Goal: Task Accomplishment & Management: Manage account settings

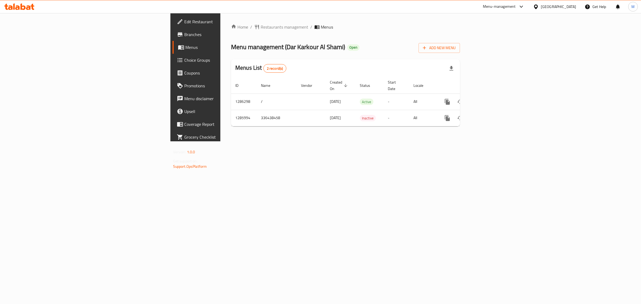
click at [543, 6] on div "[GEOGRAPHIC_DATA]" at bounding box center [558, 7] width 35 height 6
click at [512, 81] on div "Jordan" at bounding box center [536, 80] width 80 height 12
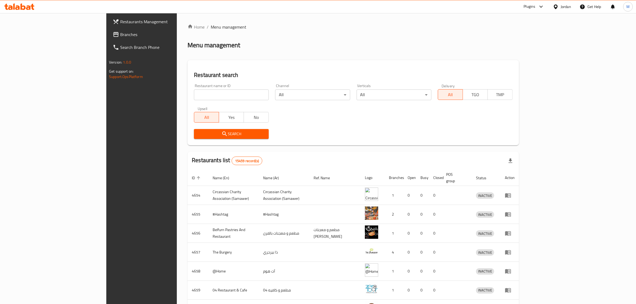
click at [120, 34] on span "Branches" at bounding box center [164, 34] width 88 height 6
click at [194, 95] on input "search" at bounding box center [231, 95] width 75 height 11
paste input "705670"
type input "705670"
click at [222, 134] on icon "submit" at bounding box center [224, 133] width 5 height 5
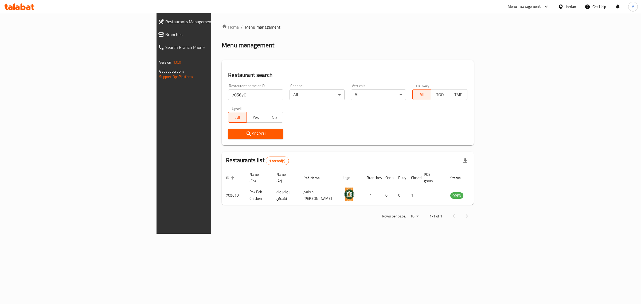
click at [287, 50] on div "Home / Menu management Menu management Restaurant search Restaurant name or ID …" at bounding box center [348, 123] width 252 height 199
click at [268, 53] on div "Home / Menu management Menu management Restaurant search Restaurant name or ID …" at bounding box center [348, 123] width 252 height 199
click at [485, 192] on icon "enhanced table" at bounding box center [482, 195] width 6 height 6
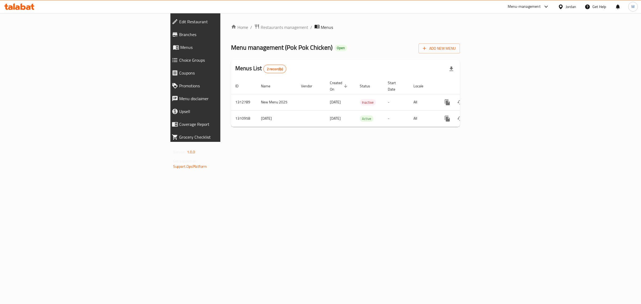
click at [297, 54] on div "Home / Restaurants management / Menus Menu management ( Pok Pok Chicken ) Open …" at bounding box center [345, 77] width 229 height 107
click at [291, 54] on div "Home / Restaurants management / Menus Menu management ( Pok Pok Chicken ) Open …" at bounding box center [345, 77] width 229 height 107
click at [220, 142] on div "Home / Restaurants management / Menus Menu management ( Pok Pok Chicken ) Open …" at bounding box center [345, 77] width 250 height 129
click at [489, 100] on icon "enhanced table" at bounding box center [486, 102] width 5 height 5
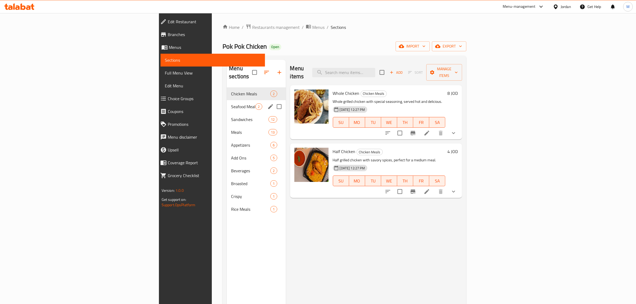
click at [227, 102] on div "Seafood Meals 2" at bounding box center [256, 106] width 59 height 13
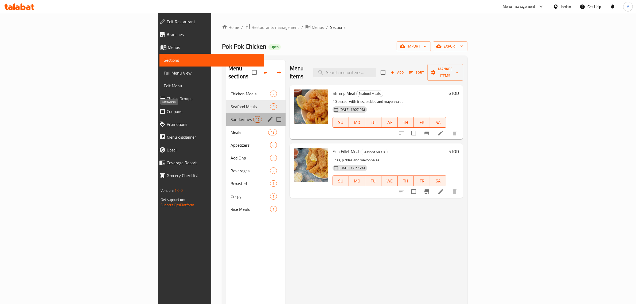
click at [231, 116] on span "Sandwiches" at bounding box center [242, 119] width 23 height 6
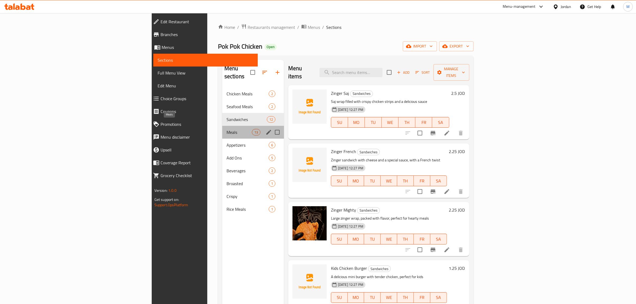
click at [227, 129] on span "Meals" at bounding box center [239, 132] width 25 height 6
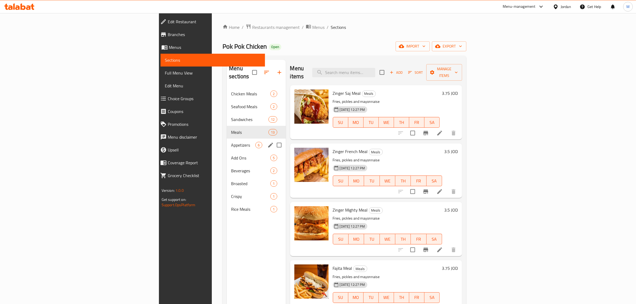
click at [227, 141] on div "Appetizers 6" at bounding box center [256, 145] width 59 height 13
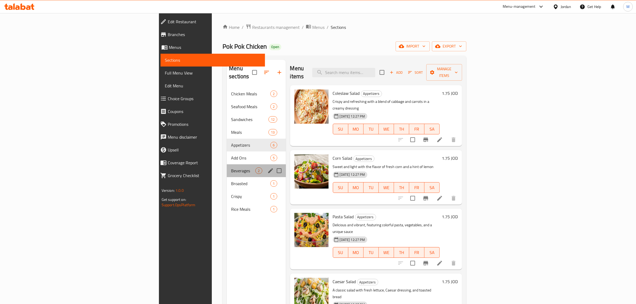
click at [227, 164] on div "Beverages 2" at bounding box center [256, 170] width 59 height 13
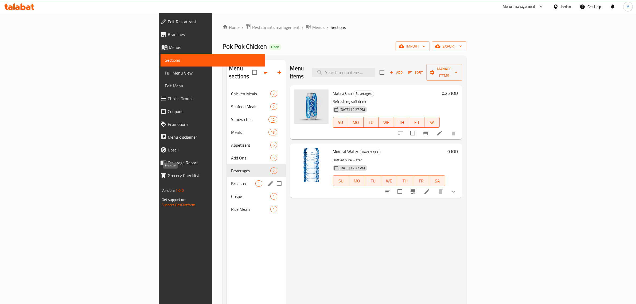
click at [231, 180] on span "Broasted" at bounding box center [243, 183] width 24 height 6
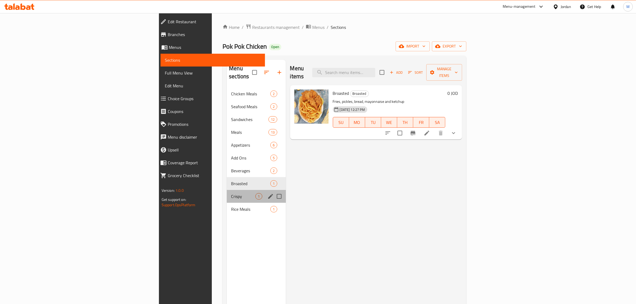
click at [227, 190] on div "Crispy 1" at bounding box center [256, 196] width 59 height 13
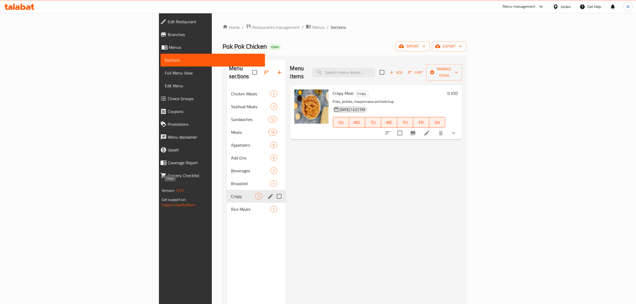
click at [231, 193] on span "Crispy" at bounding box center [243, 196] width 24 height 6
click at [227, 203] on div "Rice Meals 1" at bounding box center [256, 209] width 59 height 13
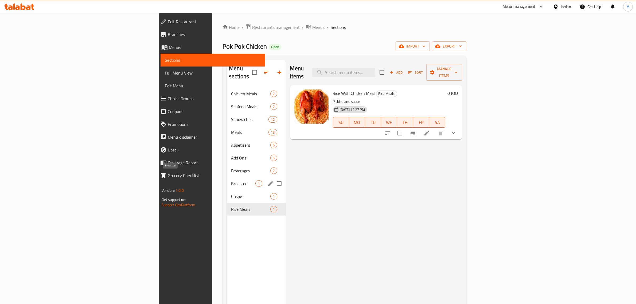
click at [231, 180] on span "Broasted" at bounding box center [243, 183] width 24 height 6
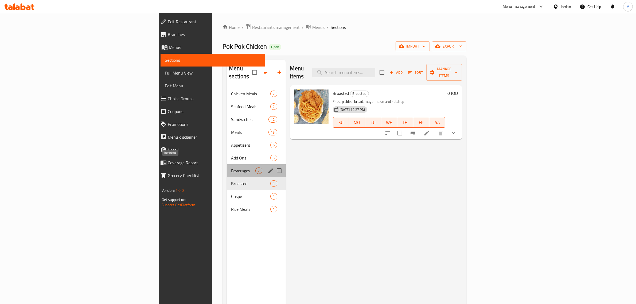
click at [231, 168] on span "Beverages" at bounding box center [243, 171] width 24 height 6
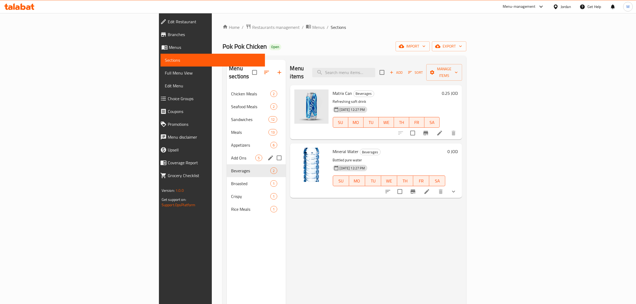
click at [227, 156] on div "Add Ons 5" at bounding box center [256, 158] width 59 height 13
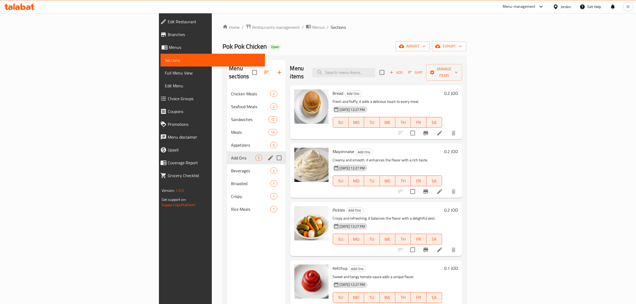
click at [227, 152] on div "Add Ons 5" at bounding box center [256, 158] width 59 height 13
click at [227, 139] on div "Appetizers 6" at bounding box center [256, 145] width 59 height 13
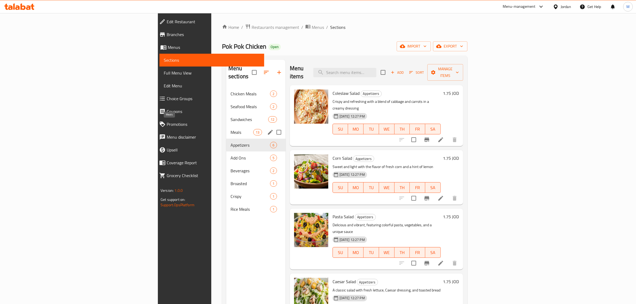
click at [231, 129] on span "Meals" at bounding box center [242, 132] width 23 height 6
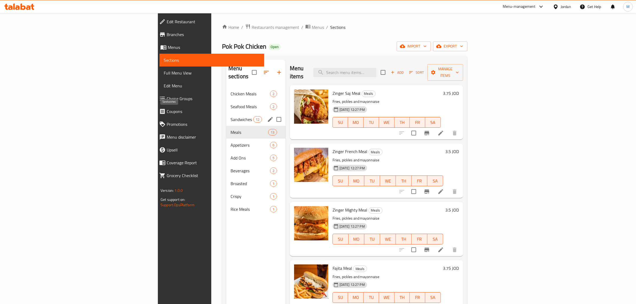
click at [231, 116] on span "Sandwiches" at bounding box center [242, 119] width 23 height 6
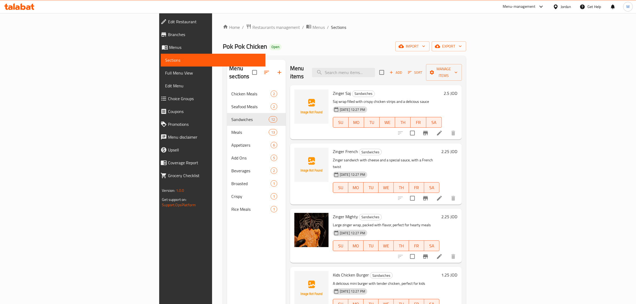
drag, startPoint x: 291, startPoint y: 86, endPoint x: 294, endPoint y: 86, distance: 3.3
click at [331, 87] on div "Zinger Saj Sandwiches Saj wrap filled with crispy chicken strips and a deliciou…" at bounding box center [387, 112] width 113 height 50
click at [333, 89] on span "Zinger Saj" at bounding box center [342, 93] width 18 height 8
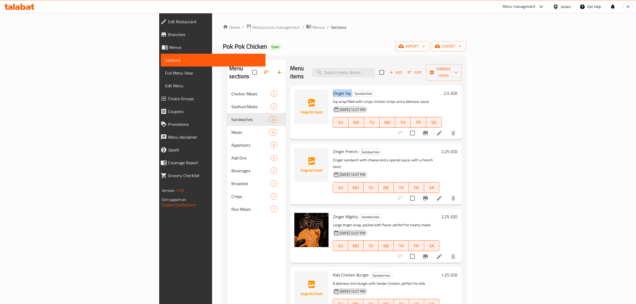
copy h6 "Zinger Saj"
click at [313, 24] on span "Menus" at bounding box center [319, 27] width 12 height 6
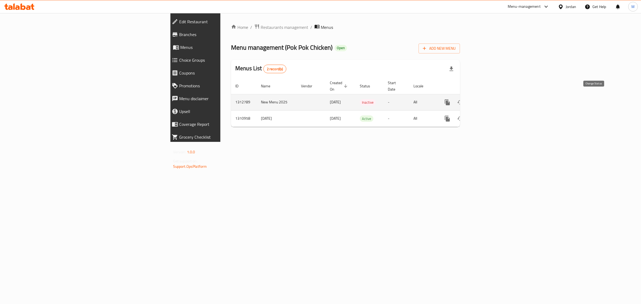
click at [464, 99] on icon "enhanced table" at bounding box center [460, 102] width 6 height 6
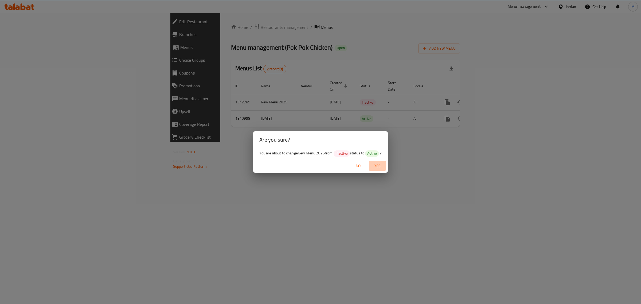
click at [379, 167] on span "Yes" at bounding box center [377, 166] width 13 height 7
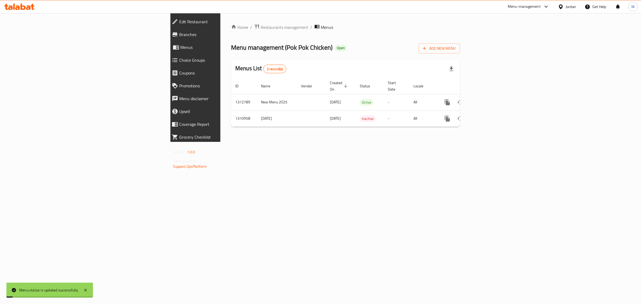
click at [242, 142] on div "Home / Restaurants management / Menus Menu management ( Pok Pok Chicken ) Open …" at bounding box center [345, 77] width 250 height 129
click at [489, 99] on icon "enhanced table" at bounding box center [486, 102] width 6 height 6
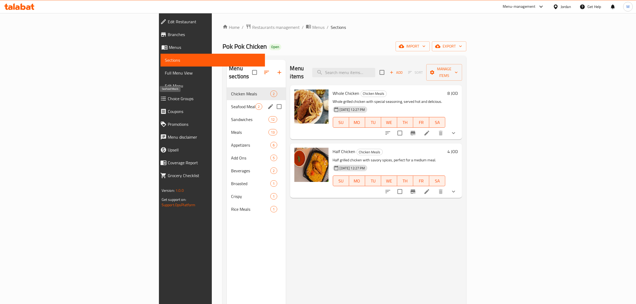
click at [231, 103] on span "Seafood Meals" at bounding box center [243, 106] width 24 height 6
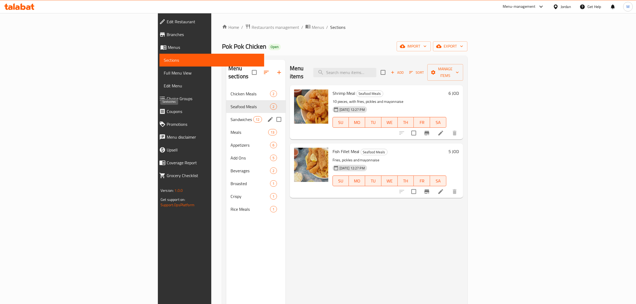
click at [231, 116] on span "Sandwiches" at bounding box center [242, 119] width 23 height 6
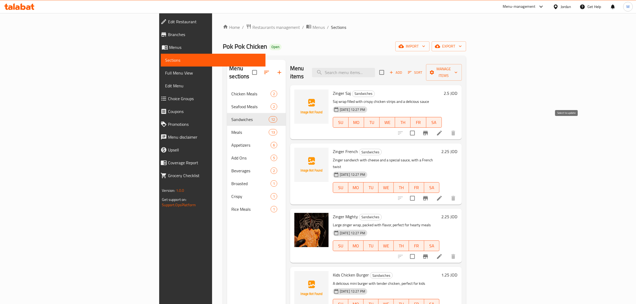
click at [418, 127] on input "checkbox" at bounding box center [412, 132] width 11 height 11
checkbox input "true"
click at [418, 193] on input "checkbox" at bounding box center [412, 198] width 11 height 11
checkbox input "true"
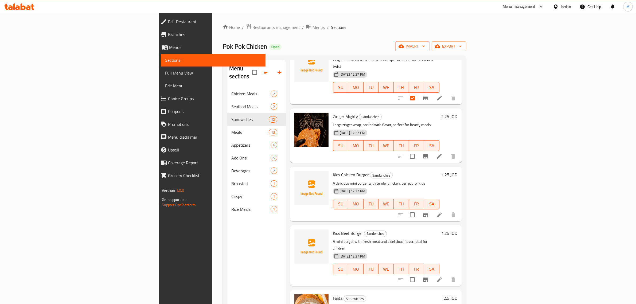
scroll to position [134, 0]
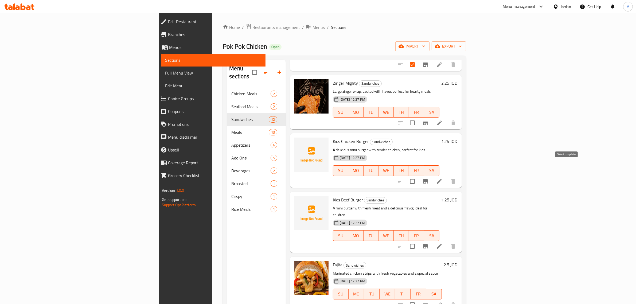
click at [418, 176] on input "checkbox" at bounding box center [412, 181] width 11 height 11
checkbox input "true"
click at [418, 241] on input "checkbox" at bounding box center [412, 246] width 11 height 11
checkbox input "true"
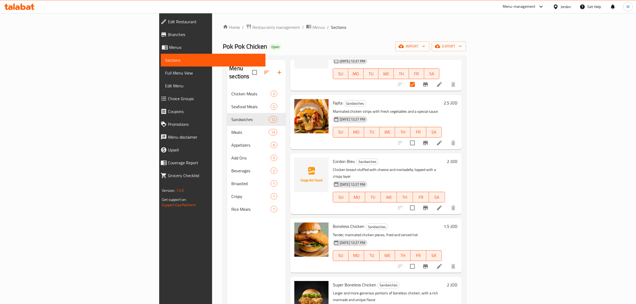
scroll to position [301, 0]
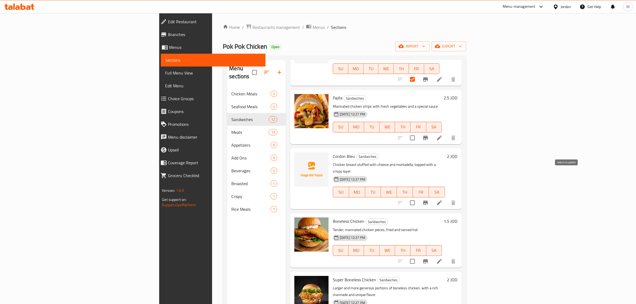
click at [418, 197] on input "checkbox" at bounding box center [412, 202] width 11 height 11
checkbox input "true"
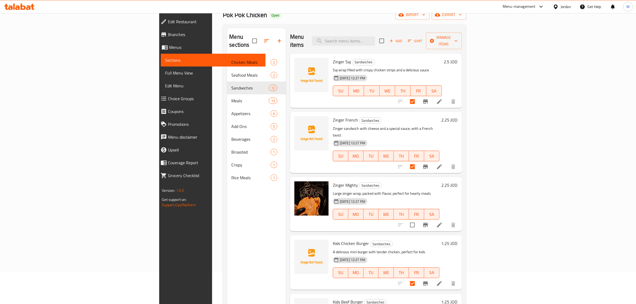
scroll to position [0, 0]
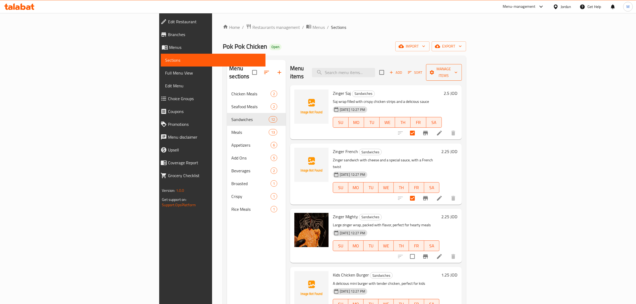
click at [458, 69] on span "Manage items" at bounding box center [444, 72] width 27 height 13
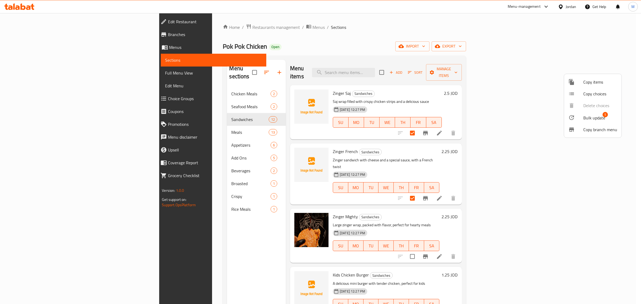
click at [586, 117] on span "Bulk update" at bounding box center [595, 118] width 22 height 6
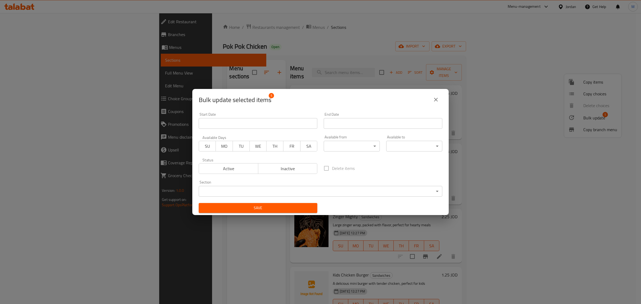
click at [293, 168] on span "Inactive" at bounding box center [288, 169] width 55 height 8
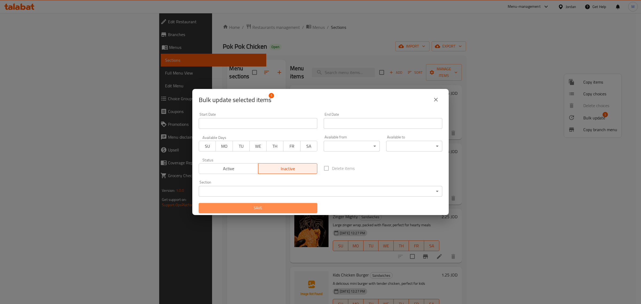
click at [275, 208] on span "Save" at bounding box center [258, 208] width 110 height 7
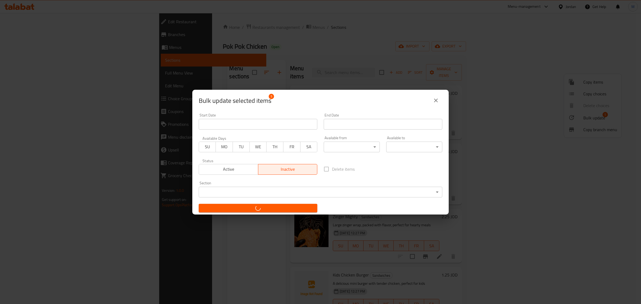
checkbox input "false"
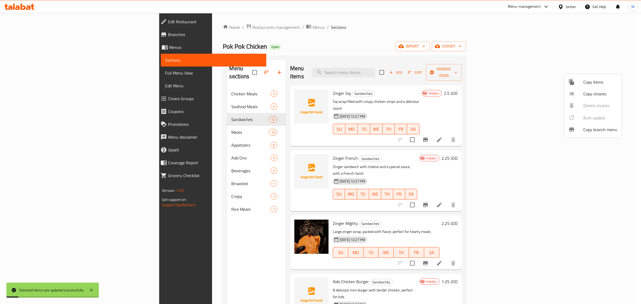
click at [154, 255] on div at bounding box center [320, 152] width 641 height 304
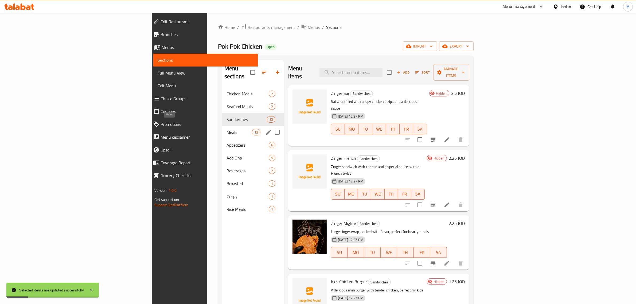
click at [227, 129] on span "Meals" at bounding box center [239, 132] width 25 height 6
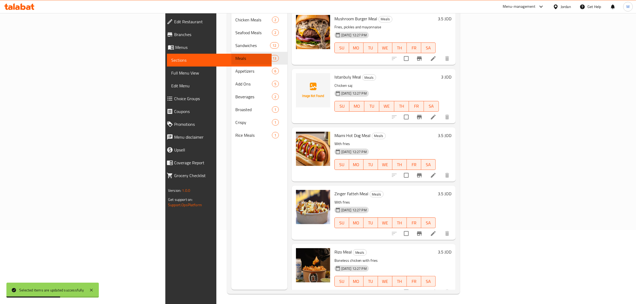
scroll to position [75, 0]
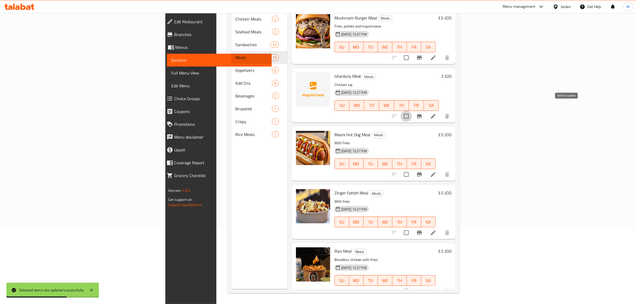
click at [412, 111] on input "checkbox" at bounding box center [406, 116] width 11 height 11
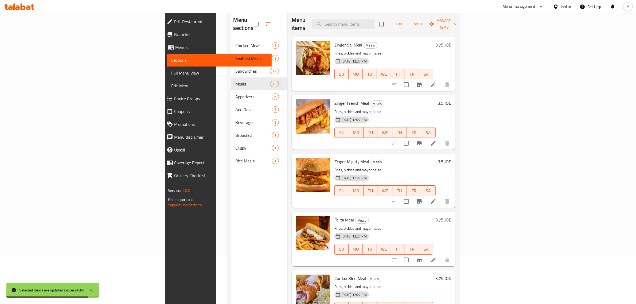
scroll to position [0, 0]
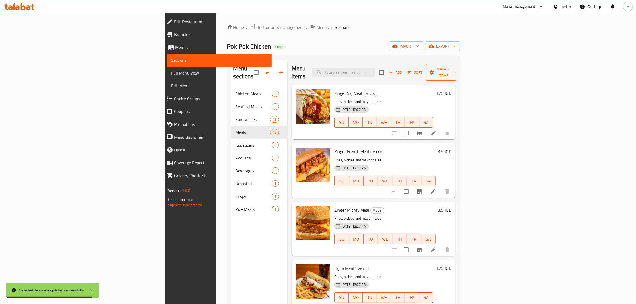
click at [458, 68] on span "Manage items" at bounding box center [443, 72] width 27 height 13
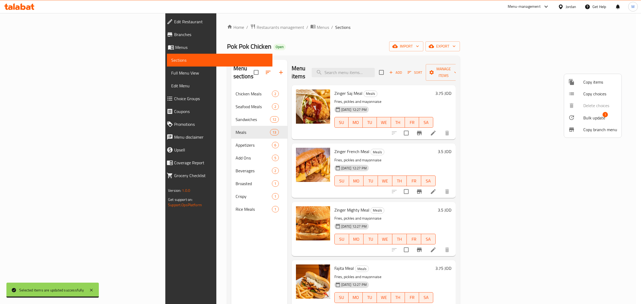
click at [584, 118] on span "Bulk update" at bounding box center [595, 118] width 22 height 6
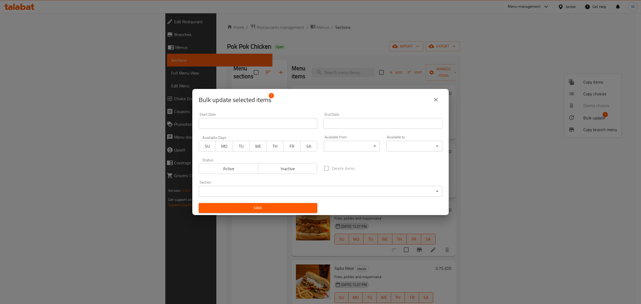
click at [292, 169] on span "Inactive" at bounding box center [288, 169] width 55 height 8
click at [281, 206] on span "Save" at bounding box center [258, 208] width 110 height 7
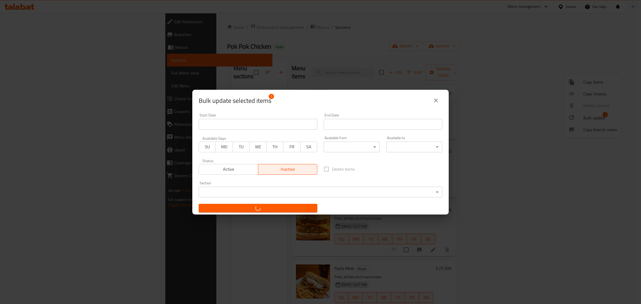
checkbox input "false"
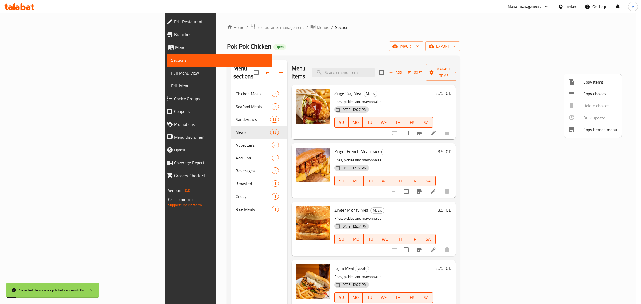
click at [167, 226] on div at bounding box center [320, 152] width 641 height 304
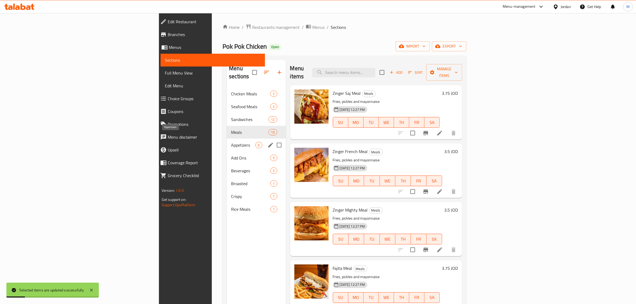
click at [231, 142] on span "Appetizers" at bounding box center [243, 145] width 24 height 6
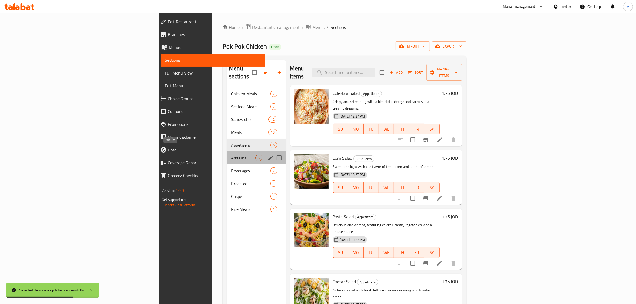
click at [231, 155] on span "Add Ons" at bounding box center [243, 158] width 24 height 6
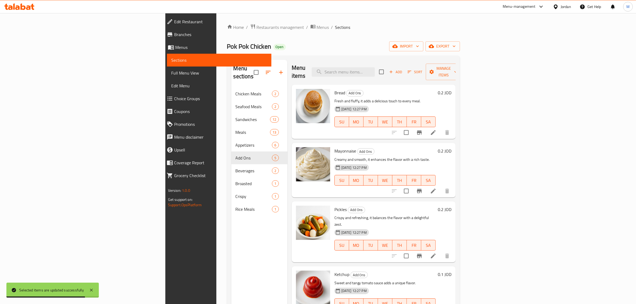
scroll to position [75, 0]
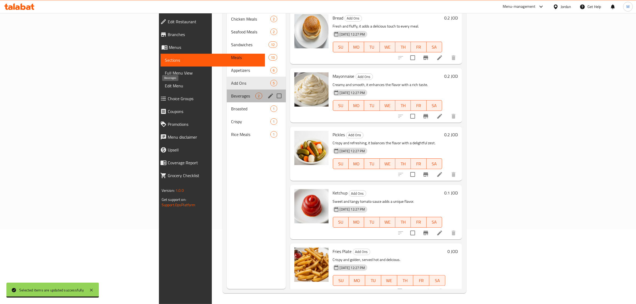
click at [231, 93] on span "Beverages" at bounding box center [243, 96] width 24 height 6
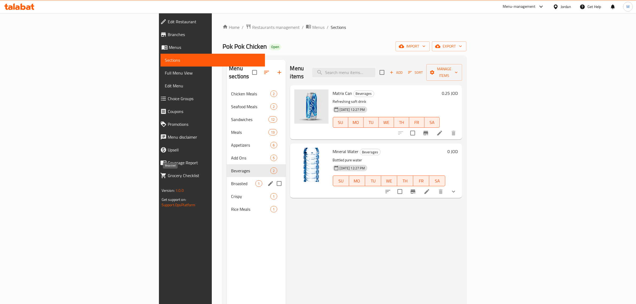
click at [231, 180] on span "Broasted" at bounding box center [243, 183] width 24 height 6
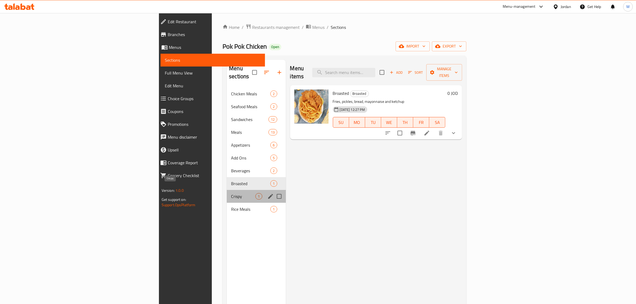
click at [231, 193] on span "Crispy" at bounding box center [243, 196] width 24 height 6
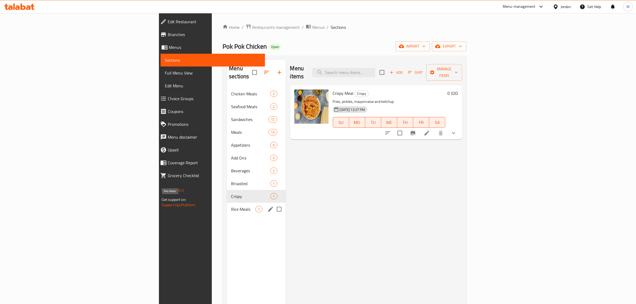
click at [231, 206] on span "Rice Meals" at bounding box center [243, 209] width 24 height 6
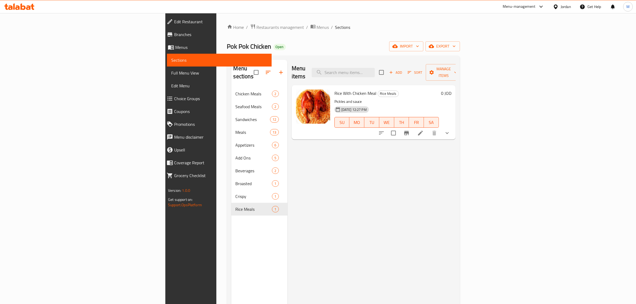
click at [437, 33] on div "Home / Restaurants management / Menus / Sections Pok Pok Chicken Open import ex…" at bounding box center [343, 196] width 233 height 344
click at [434, 44] on icon "button" at bounding box center [431, 46] width 5 height 5
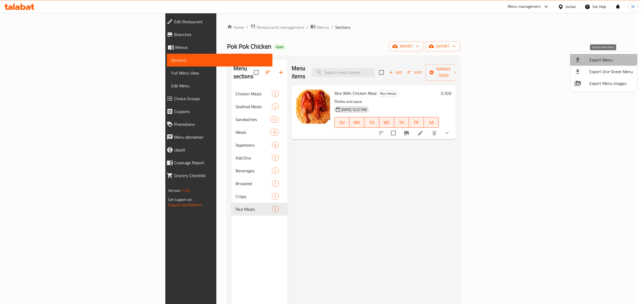
click at [602, 57] on span "Export Menu" at bounding box center [612, 60] width 44 height 6
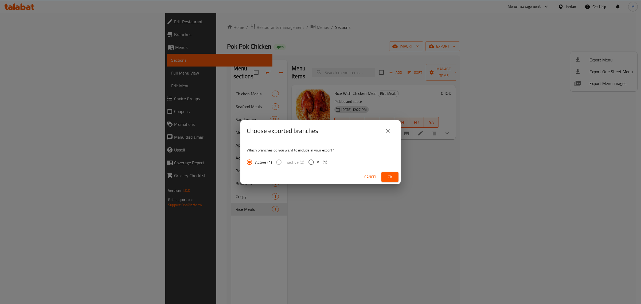
click at [318, 161] on span "All (1)" at bounding box center [322, 162] width 10 height 6
click at [317, 161] on input "All (1)" at bounding box center [311, 162] width 11 height 11
radio input "true"
click at [388, 176] on span "Ok" at bounding box center [390, 177] width 9 height 7
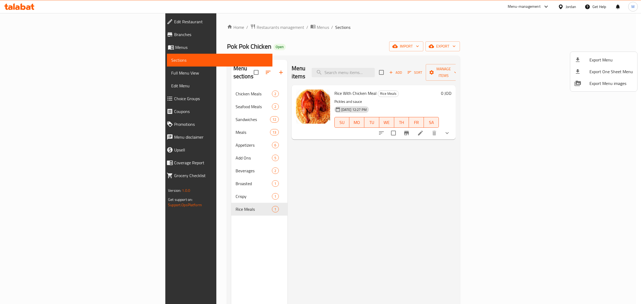
click at [162, 84] on div at bounding box center [320, 152] width 641 height 304
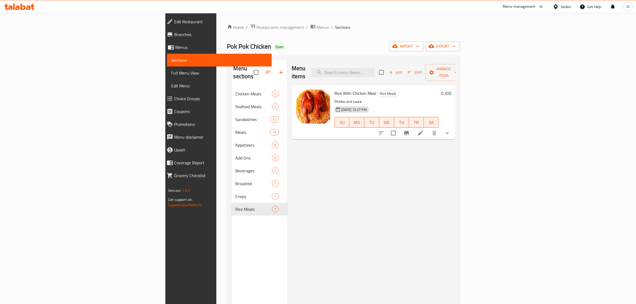
click at [231, 87] on div "Chicken Meals 2" at bounding box center [259, 93] width 56 height 13
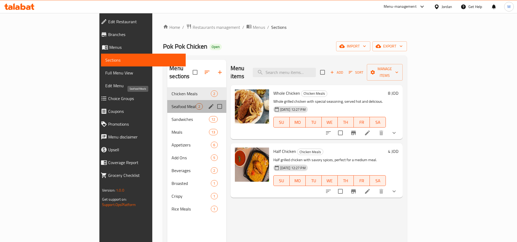
click at [172, 103] on span "Seafood Meals" at bounding box center [184, 106] width 24 height 6
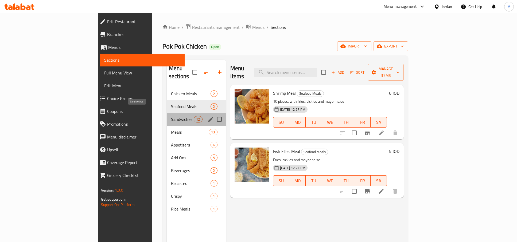
click at [171, 116] on span "Sandwiches" at bounding box center [182, 119] width 23 height 6
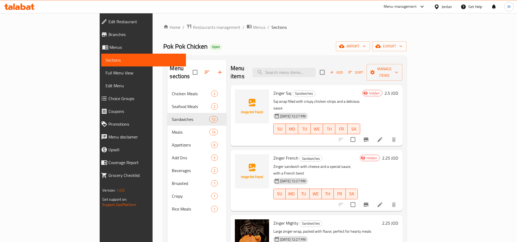
click at [273, 89] on span "Zinger Saj" at bounding box center [282, 93] width 18 height 8
copy h6 "Zinger Saj"
click at [273, 154] on span "Zinger French" at bounding box center [285, 158] width 25 height 8
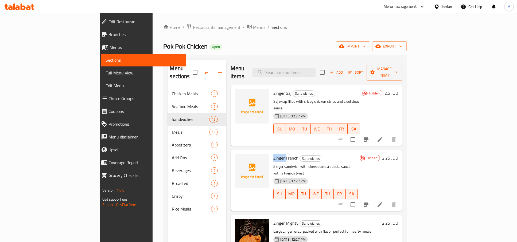
click at [273, 154] on span "Zinger French" at bounding box center [285, 158] width 25 height 8
copy h6 "Zinger French"
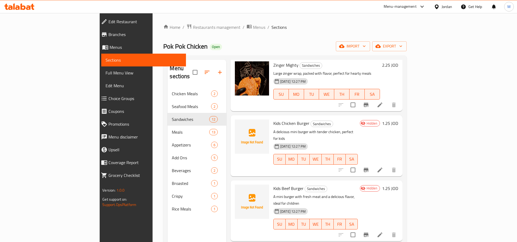
scroll to position [167, 0]
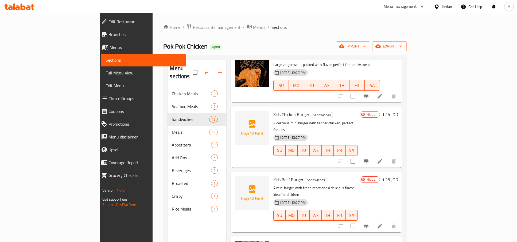
click at [273, 111] on span "Kids Chicken Burger" at bounding box center [291, 115] width 36 height 8
copy h6 "Kids Chicken Burger"
click at [273, 176] on span "Kids Beef Burger" at bounding box center [288, 180] width 30 height 8
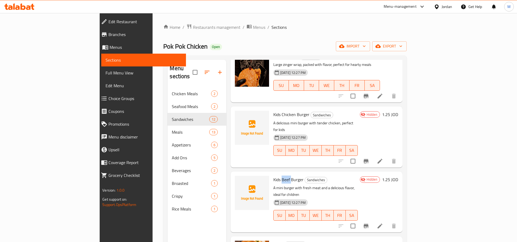
click at [273, 176] on span "Kids Beef Burger" at bounding box center [288, 180] width 30 height 8
copy h6 "Kids Beef Burger"
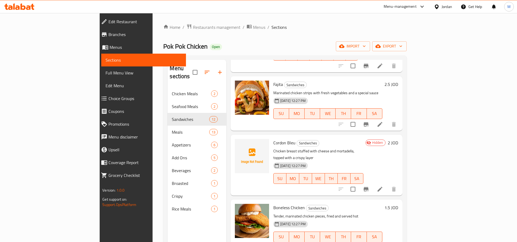
scroll to position [334, 0]
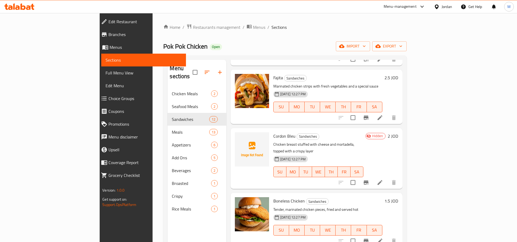
click at [273, 132] on span "Cordon Bleu" at bounding box center [284, 136] width 22 height 8
copy h6 "Cordon Bleu"
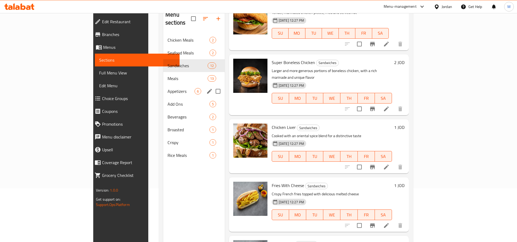
scroll to position [42, 0]
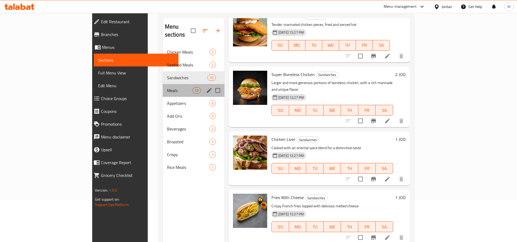
click at [163, 87] on div "Meals 13" at bounding box center [194, 90] width 62 height 13
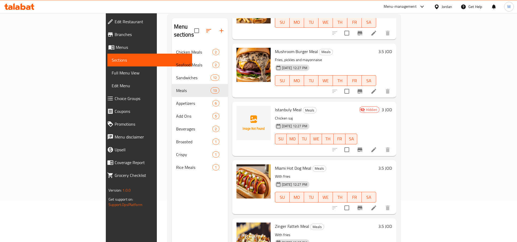
scroll to position [468, 0]
click at [275, 105] on span "Istanbuly Meal" at bounding box center [288, 109] width 27 height 8
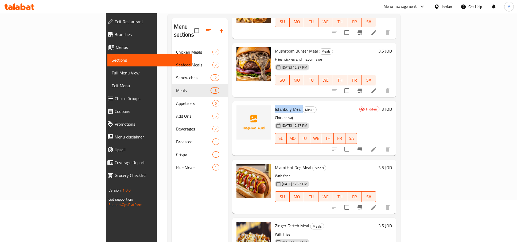
click at [275, 105] on span "Istanbuly Meal" at bounding box center [288, 109] width 27 height 8
copy h6 "Istanbuly Meal"
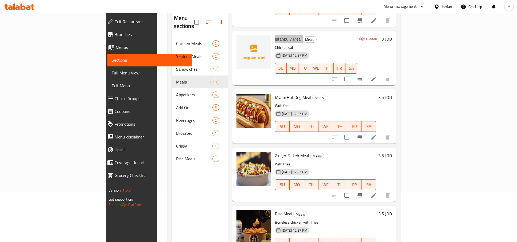
scroll to position [75, 0]
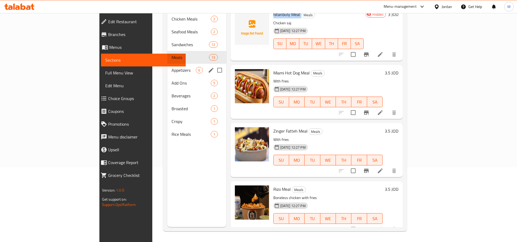
click at [172, 67] on span "Appetizers" at bounding box center [184, 70] width 24 height 6
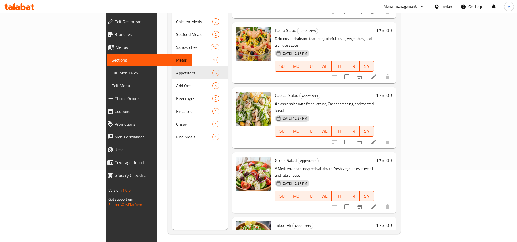
scroll to position [75, 0]
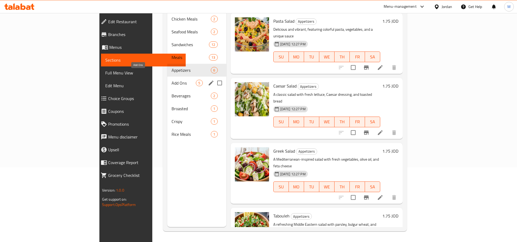
click at [172, 80] on span "Add Ons" at bounding box center [184, 83] width 24 height 6
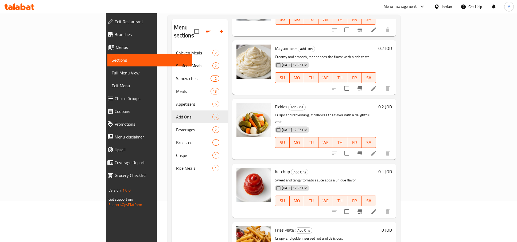
scroll to position [75, 0]
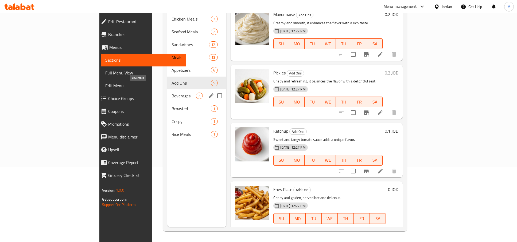
click at [172, 93] on span "Beverages" at bounding box center [184, 96] width 24 height 6
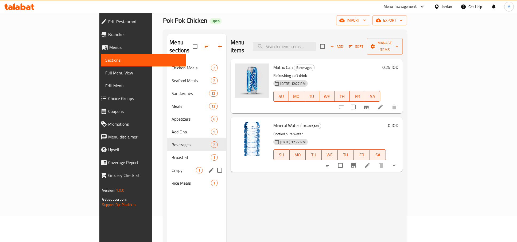
scroll to position [67, 0]
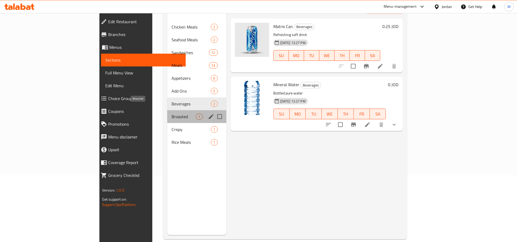
click at [172, 114] on span "Broasted" at bounding box center [184, 117] width 24 height 6
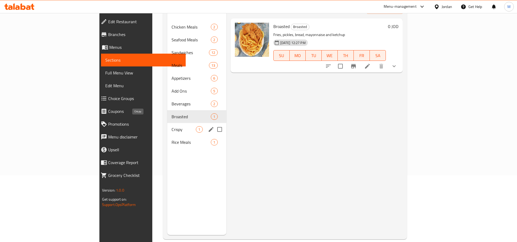
click at [172, 126] on span "Crispy" at bounding box center [184, 129] width 24 height 6
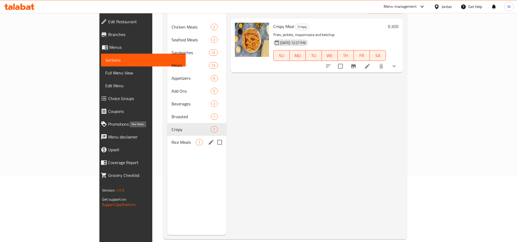
click at [172, 139] on span "Rice Meals" at bounding box center [184, 142] width 24 height 6
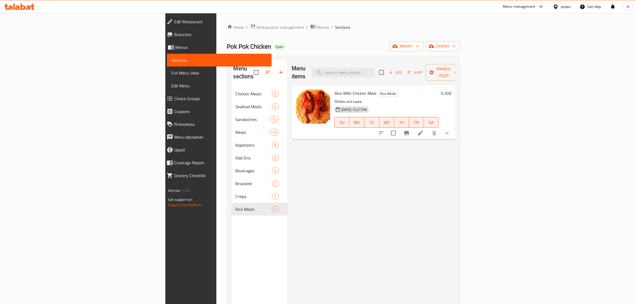
click at [569, 5] on div "Jordan" at bounding box center [566, 7] width 10 height 6
click at [509, 54] on div "[GEOGRAPHIC_DATA]" at bounding box center [531, 55] width 80 height 12
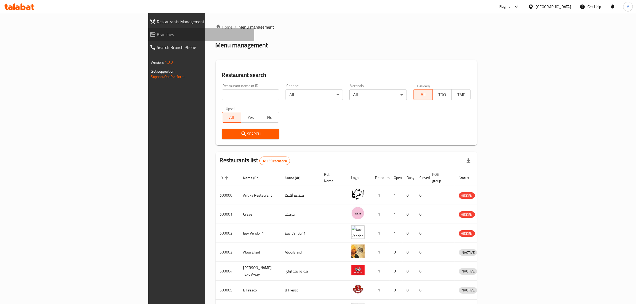
click at [157, 31] on span "Branches" at bounding box center [203, 34] width 93 height 6
